Goal: Find specific page/section: Find specific page/section

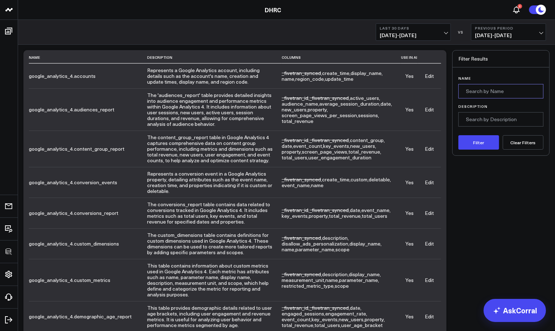
click at [492, 93] on input "Name" at bounding box center [500, 91] width 85 height 14
type input "resigned"
click at [470, 143] on button "Filter" at bounding box center [478, 142] width 41 height 14
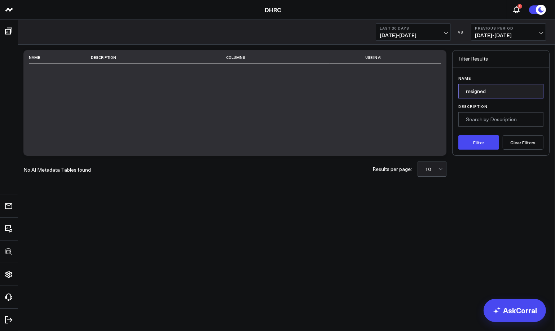
drag, startPoint x: 504, startPoint y: 90, endPoint x: 449, endPoint y: 89, distance: 54.8
click at [449, 89] on div "Name Description Columns Use in AI No AI Metadata Tables found Results per page…" at bounding box center [286, 103] width 526 height 106
click at [537, 143] on button "Clear Filters" at bounding box center [523, 142] width 41 height 14
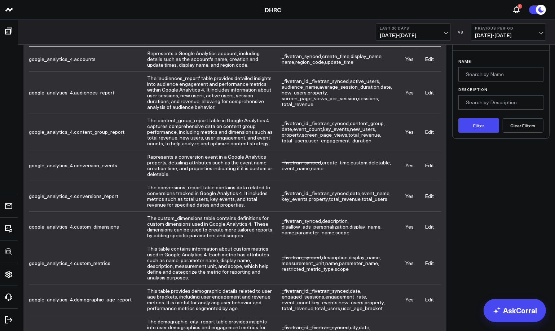
scroll to position [150, 0]
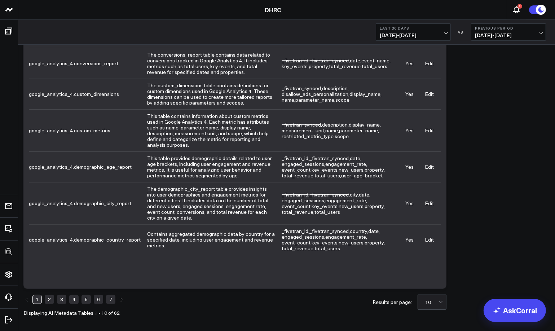
click at [88, 299] on link "5" at bounding box center [85, 299] width 9 height 9
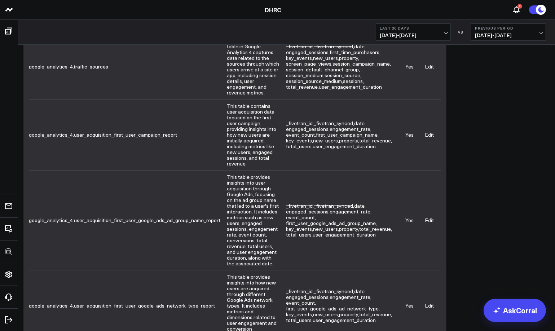
scroll to position [0, 0]
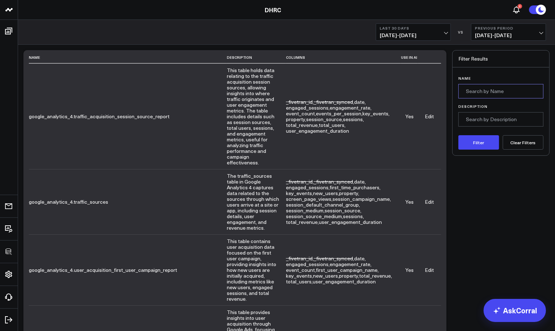
click at [497, 92] on input "Name" at bounding box center [500, 91] width 85 height 14
type input "drive"
click at [458, 135] on button "Filter" at bounding box center [478, 142] width 41 height 14
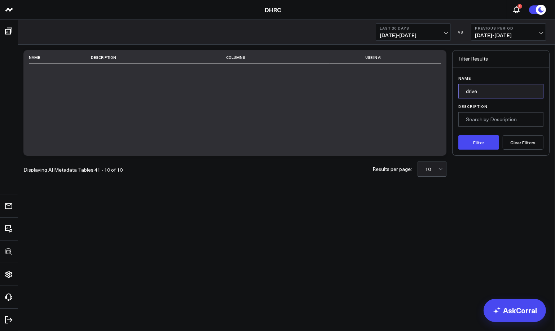
drag, startPoint x: 487, startPoint y: 91, endPoint x: 446, endPoint y: 87, distance: 41.6
click at [446, 87] on div "Name Description Columns Use in AI Displaying AI Metadata Tables 41 - 10 of 10 …" at bounding box center [286, 103] width 526 height 106
click at [491, 145] on button "Filter" at bounding box center [478, 142] width 41 height 14
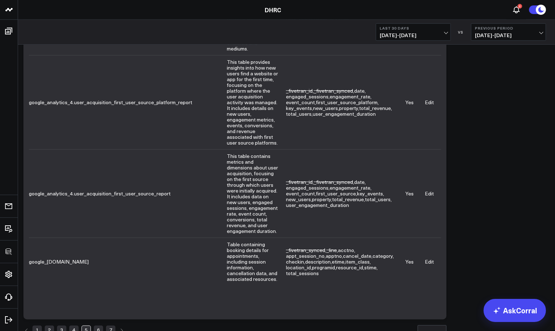
scroll to position [623, 0]
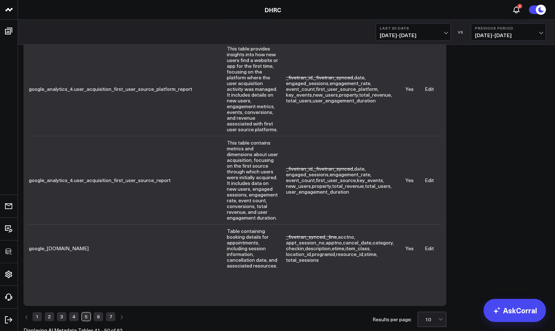
click at [61, 312] on link "3" at bounding box center [61, 316] width 9 height 9
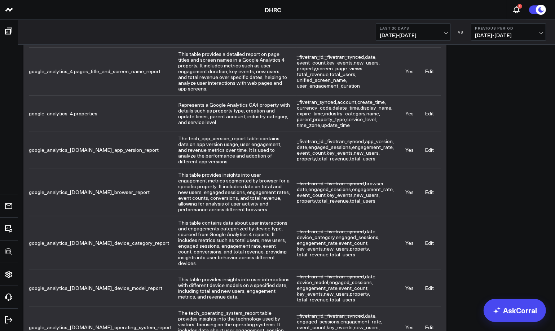
scroll to position [236, 0]
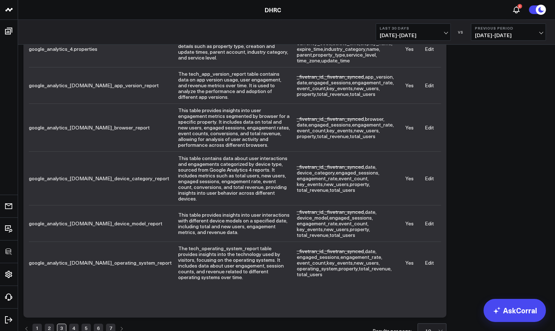
click at [97, 324] on link "6" at bounding box center [98, 328] width 9 height 9
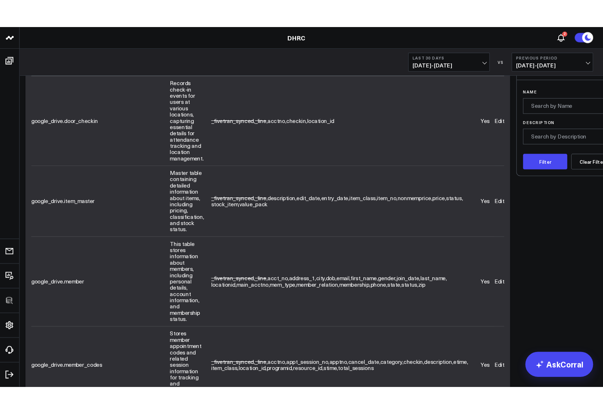
scroll to position [0, 0]
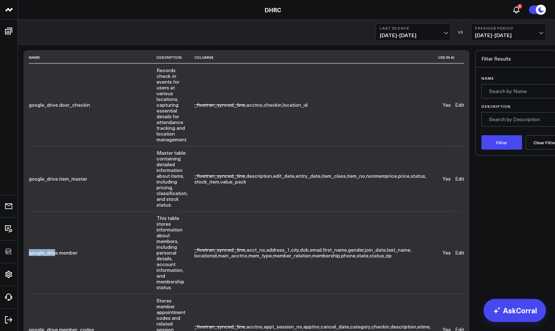
drag, startPoint x: 57, startPoint y: 226, endPoint x: 29, endPoint y: 229, distance: 27.8
click at [29, 229] on td "google_drive.member" at bounding box center [93, 252] width 128 height 83
copy td "google_driv"
drag, startPoint x: 488, startPoint y: 89, endPoint x: 496, endPoint y: 90, distance: 8.4
click at [489, 89] on input "Name" at bounding box center [523, 91] width 85 height 14
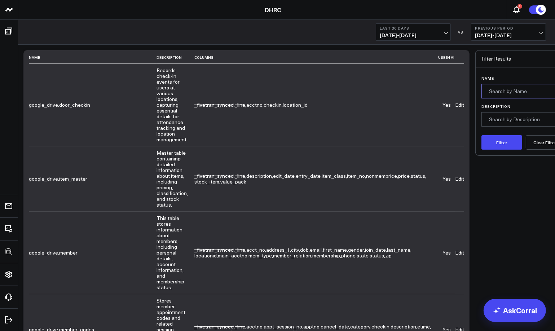
paste input "google_driv"
type input "google_drive"
click at [482, 140] on button "Filter" at bounding box center [501, 142] width 41 height 14
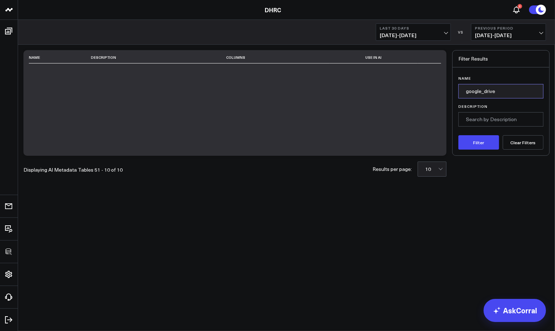
drag, startPoint x: 519, startPoint y: 94, endPoint x: 437, endPoint y: 85, distance: 82.7
click at [437, 85] on div "Name Description Columns Use in AI Displaying AI Metadata Tables 51 - 10 of 10 …" at bounding box center [286, 103] width 526 height 106
click at [531, 145] on button "Clear Filters" at bounding box center [523, 142] width 41 height 14
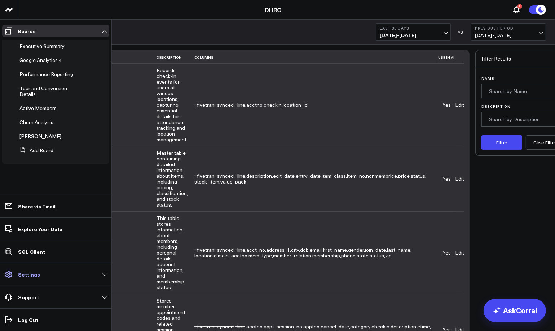
click at [28, 277] on p "Settings" at bounding box center [29, 274] width 22 height 6
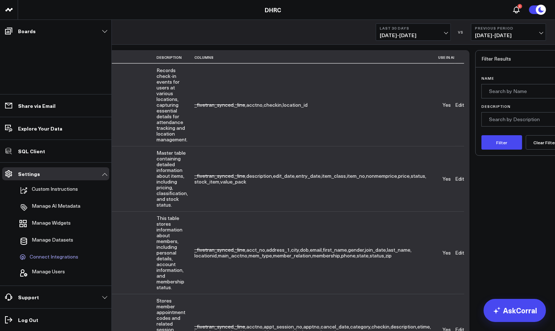
click at [48, 258] on span "Connect Integrations" at bounding box center [54, 257] width 49 height 6
